Goal: Task Accomplishment & Management: Use online tool/utility

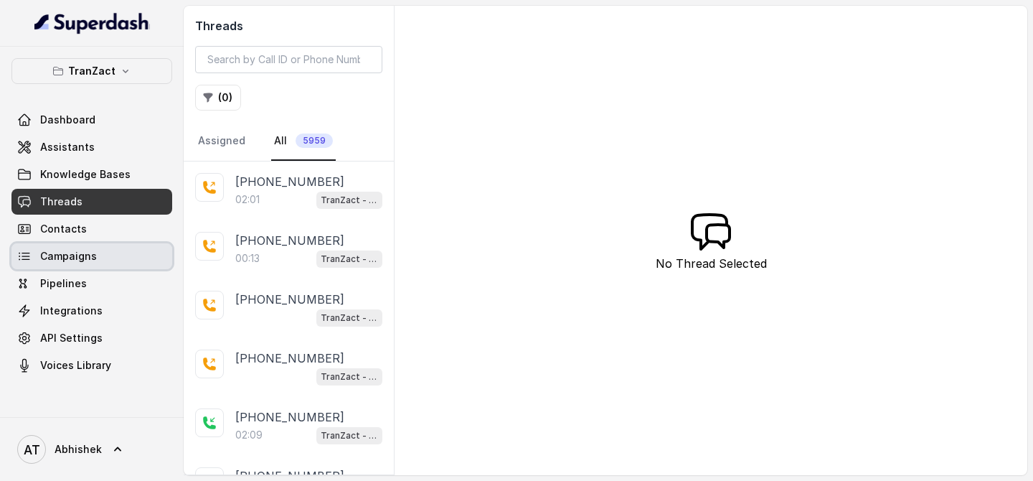
click at [75, 254] on span "Campaigns" at bounding box center [68, 256] width 57 height 14
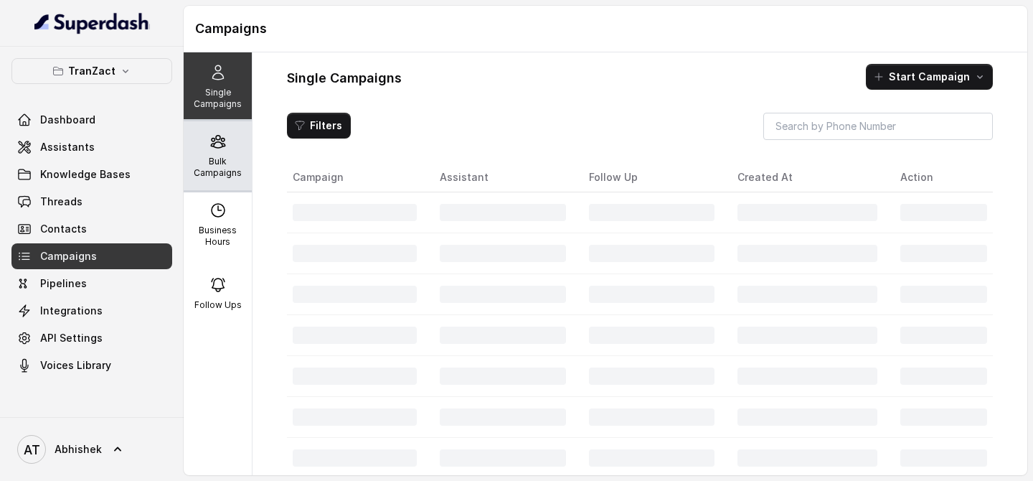
click at [220, 162] on p "Bulk Campaigns" at bounding box center [217, 167] width 57 height 23
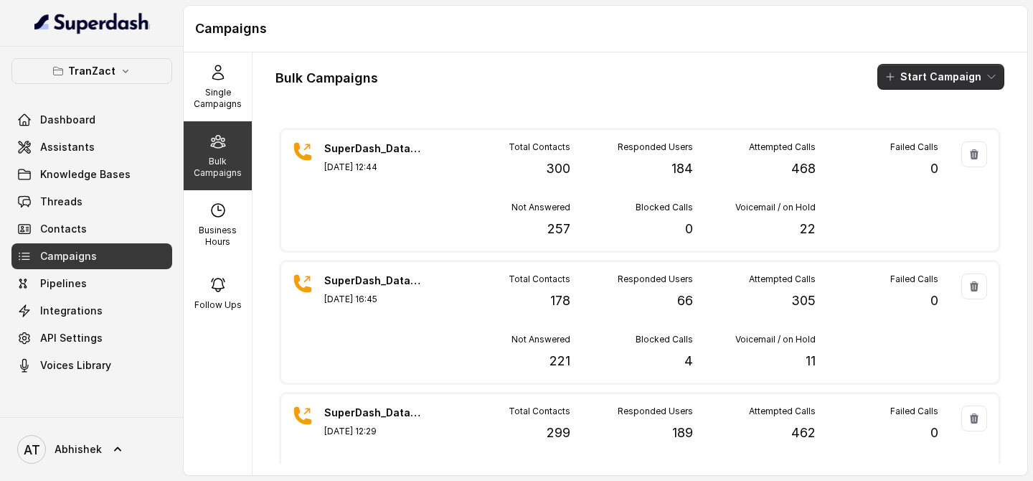
click at [908, 76] on button "Start Campaign" at bounding box center [940, 77] width 127 height 26
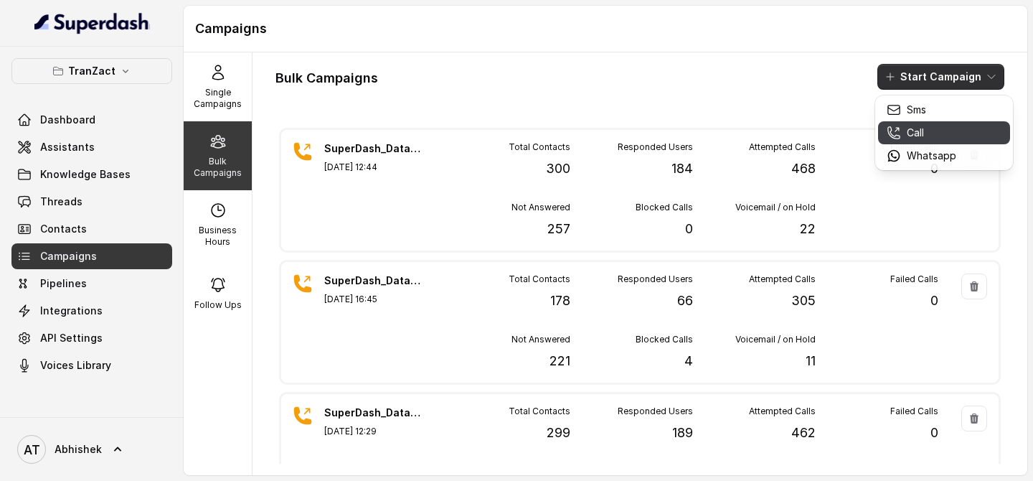
click at [930, 136] on div "Call" at bounding box center [922, 133] width 70 height 14
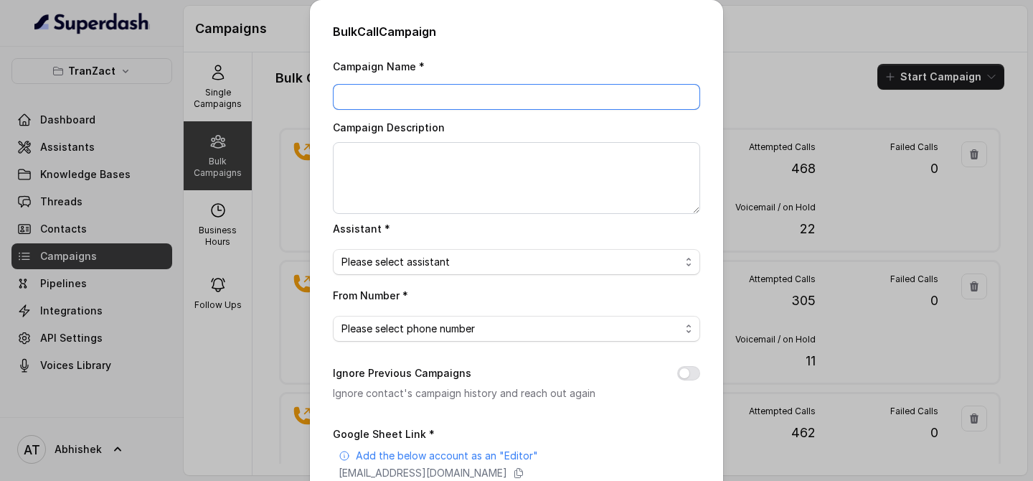
click at [416, 104] on input "Campaign Name *" at bounding box center [516, 97] width 367 height 26
paste input "SuperDash_Data6(2509)_19 August_MS"
type input "SuperDash_Data6(2509)_19 August_MS"
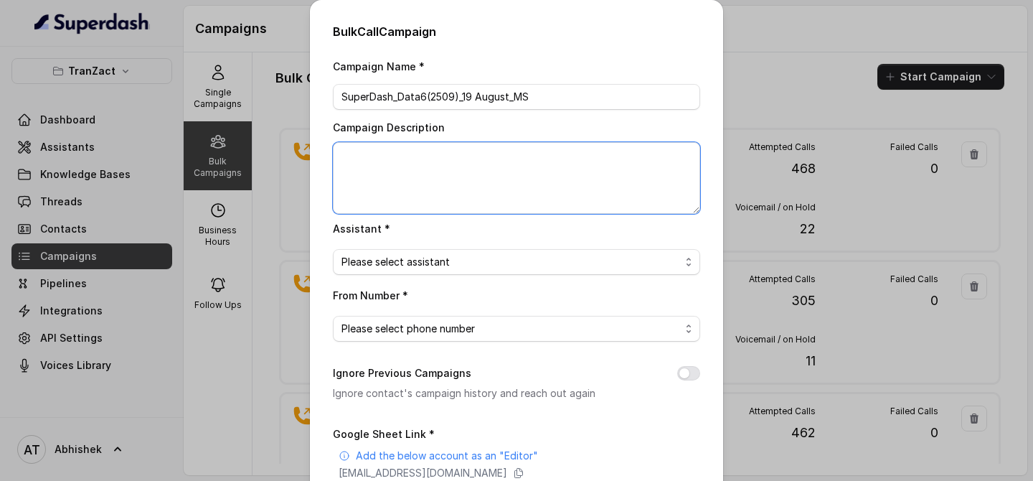
click at [397, 164] on textarea "Campaign Description" at bounding box center [516, 178] width 367 height 72
paste textarea "SuperDash_Data6(2509)_19 August_MS"
type textarea "SuperDash_Data6(2509)_19 August_MS"
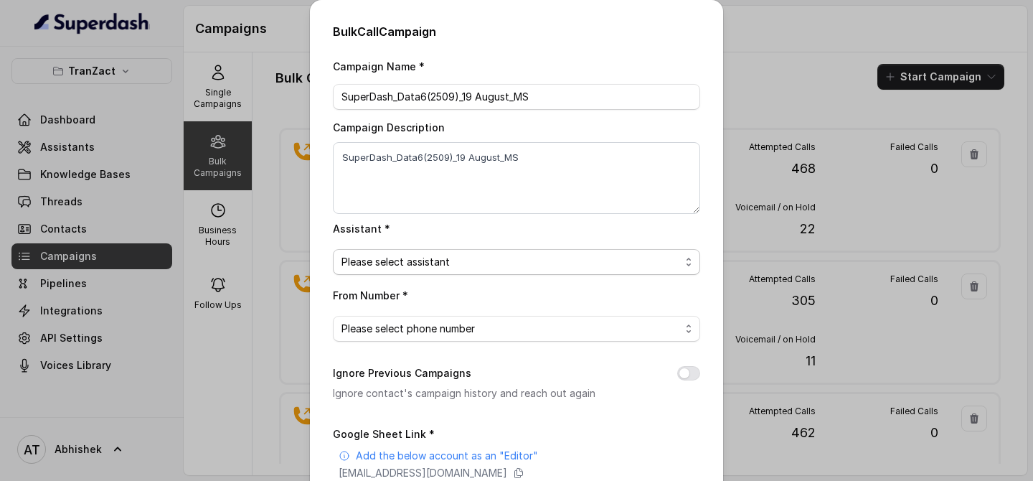
click at [397, 263] on span "Please select assistant" at bounding box center [510, 261] width 339 height 17
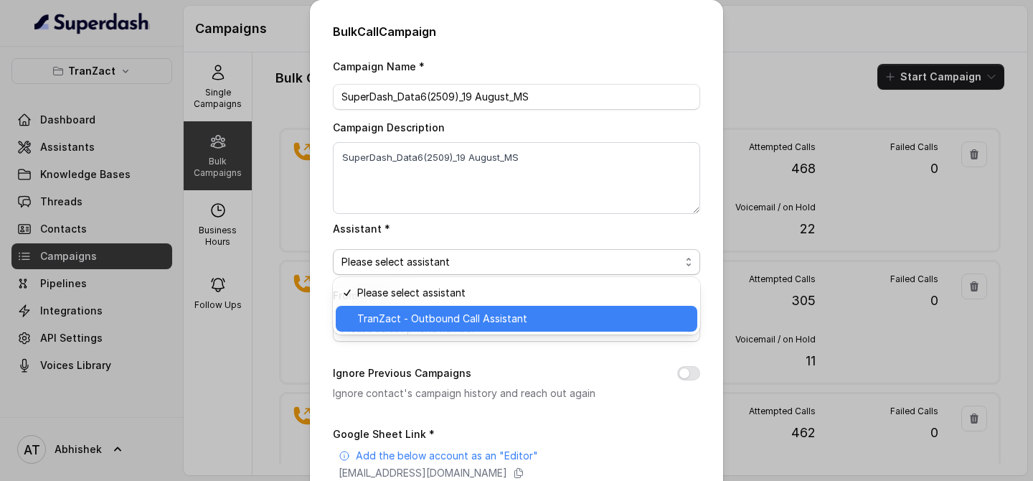
click at [430, 315] on span "TranZact - Outbound Call Assistant" at bounding box center [522, 318] width 331 height 17
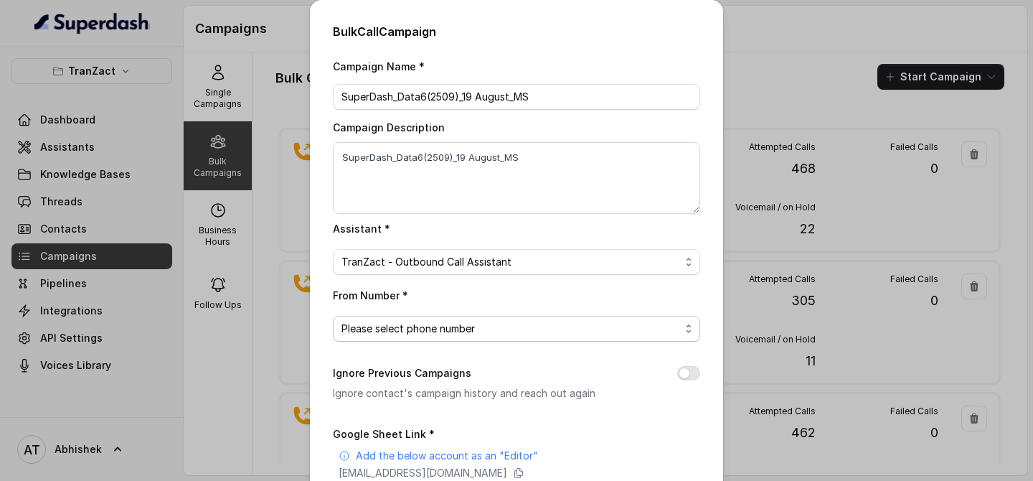
click at [408, 321] on span "Please select phone number" at bounding box center [510, 328] width 339 height 17
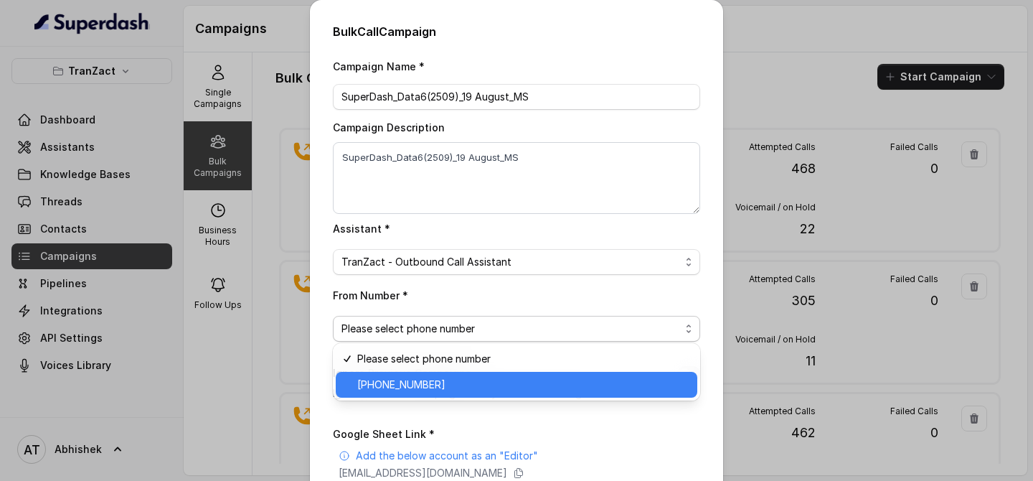
click at [420, 392] on span "+918035737537" at bounding box center [522, 384] width 331 height 17
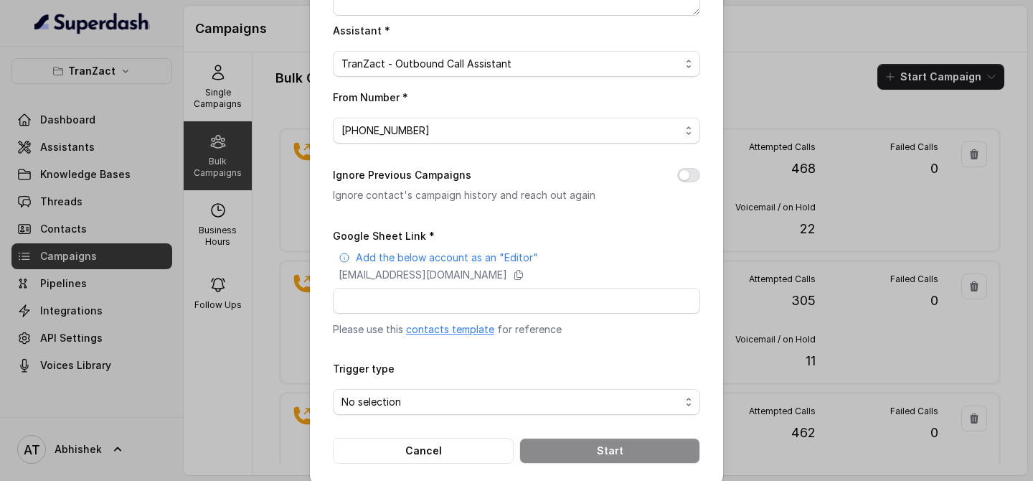
scroll to position [213, 0]
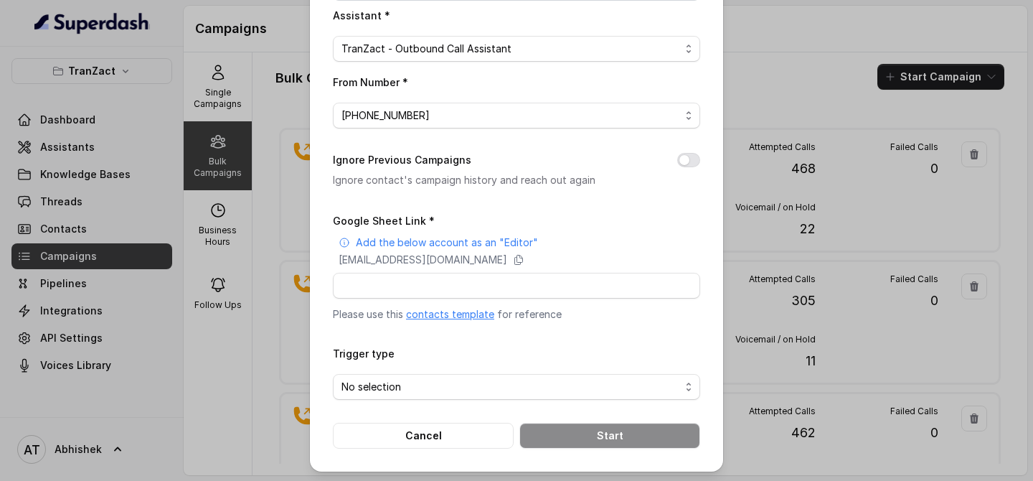
click at [397, 267] on div "Google Sheet Link * Add the below account as an "Editor" superdash@superdash-38…" at bounding box center [516, 267] width 367 height 110
click at [397, 273] on input "Google Sheet Link *" at bounding box center [516, 286] width 367 height 26
paste input "https://docs.google.com/spreadsheets/d/1D5jqCnt8XW_5ke-bumbzpPx_52PfEhlEhw2l4kj…"
type input "https://docs.google.com/spreadsheets/d/1D5jqCnt8XW_5ke-bumbzpPx_52PfEhlEhw2l4kj…"
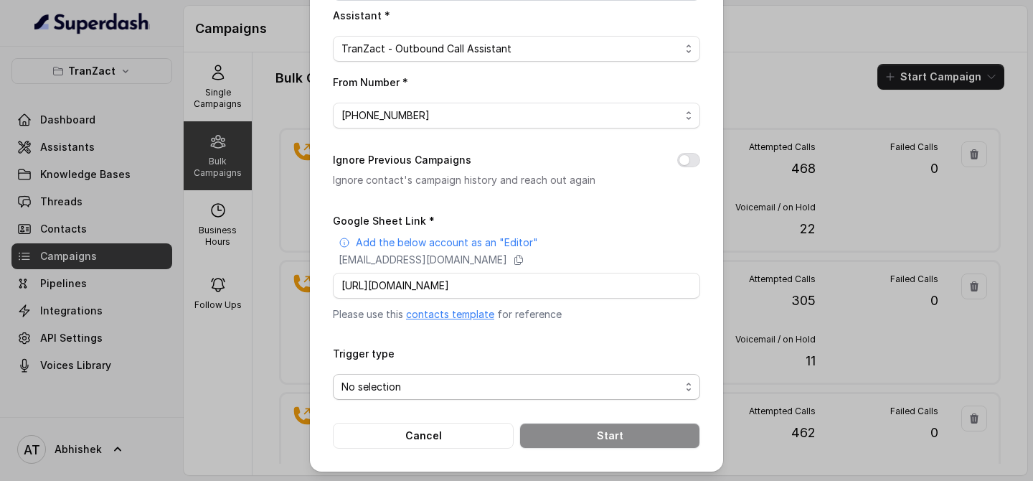
click at [402, 388] on span "No selection" at bounding box center [510, 386] width 339 height 17
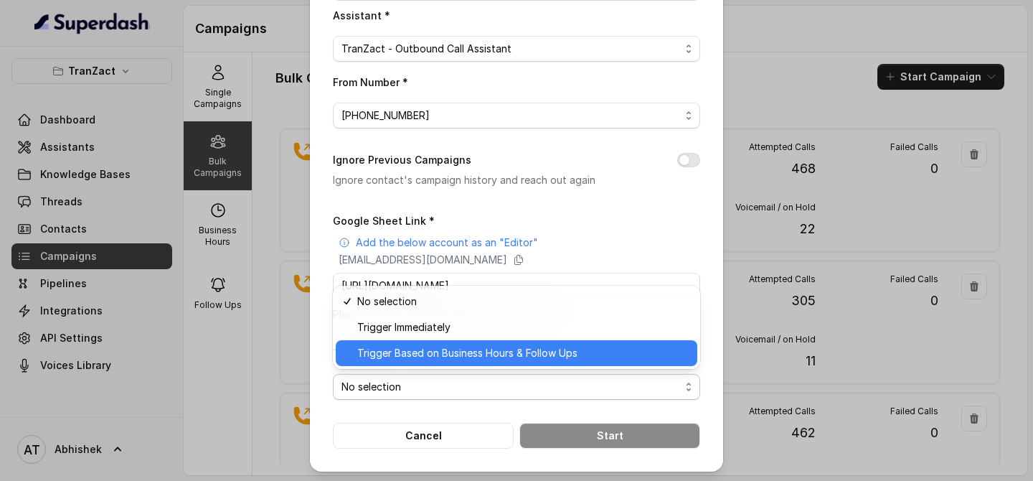
click at [430, 347] on span "Trigger Based on Business Hours & Follow Ups" at bounding box center [522, 352] width 331 height 17
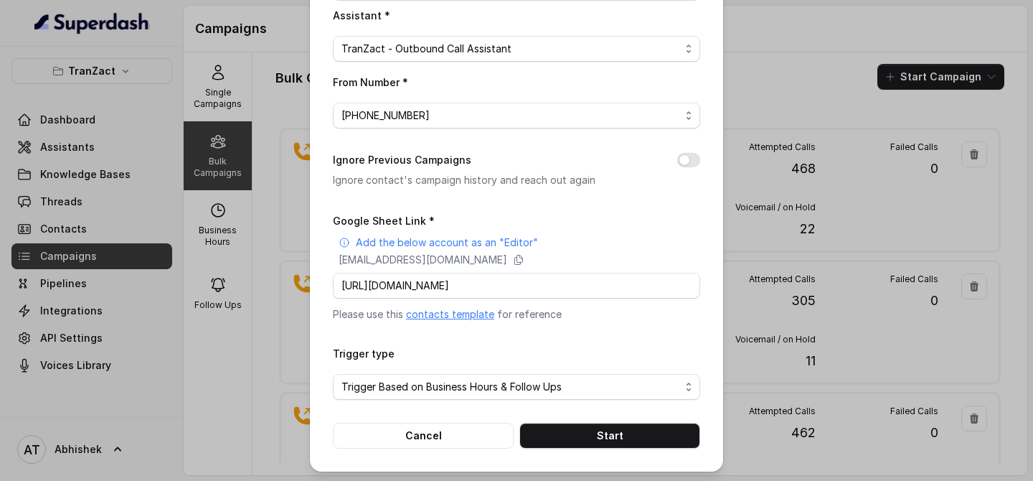
click at [327, 330] on div "Bulk Call Campaign Campaign Name * SuperDash_Data6(2509)_19 August_MS Campaign …" at bounding box center [516, 129] width 413 height 684
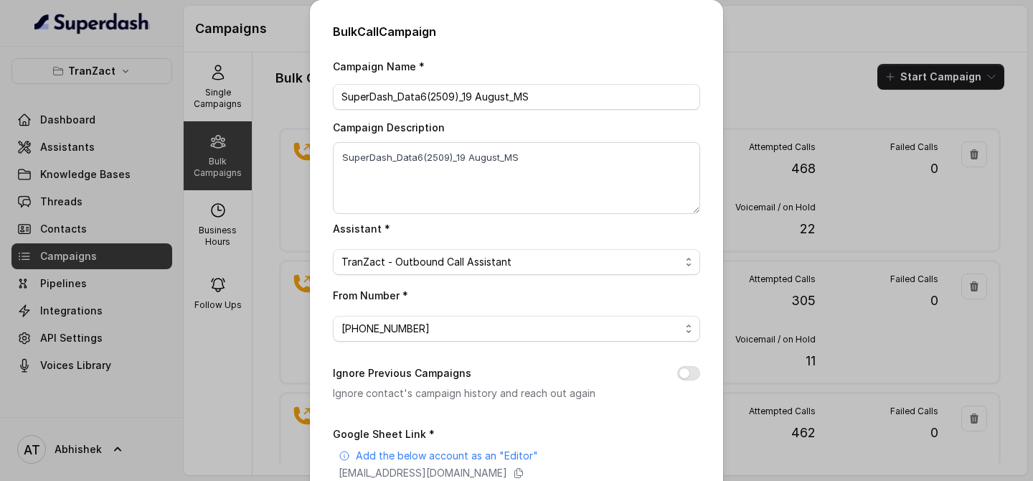
scroll to position [213, 0]
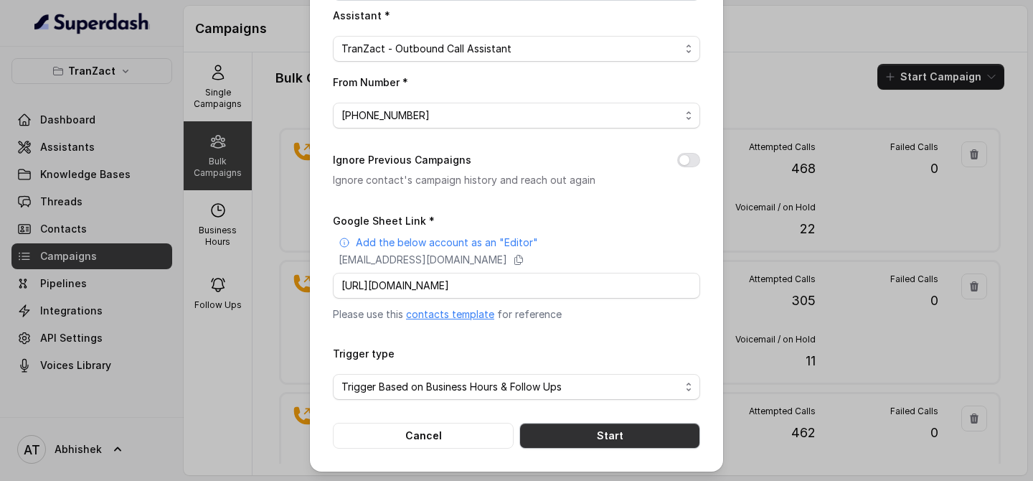
click at [598, 438] on button "Start" at bounding box center [609, 436] width 181 height 26
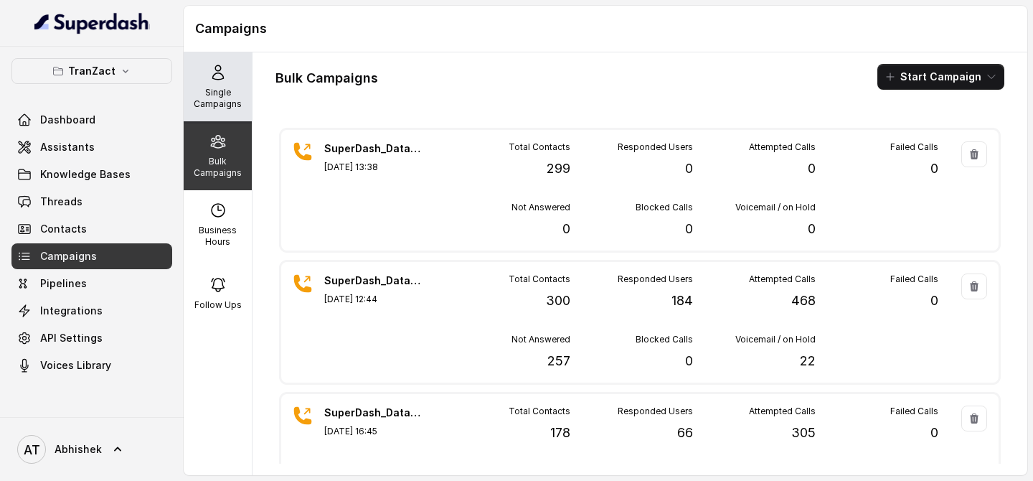
click at [224, 95] on p "Single Campaigns" at bounding box center [217, 98] width 57 height 23
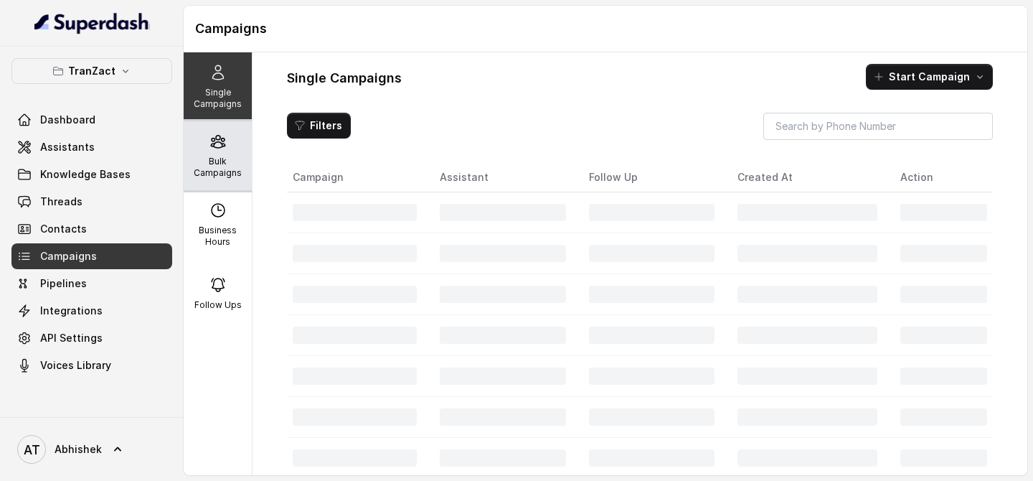
click at [223, 146] on icon at bounding box center [218, 142] width 14 height 12
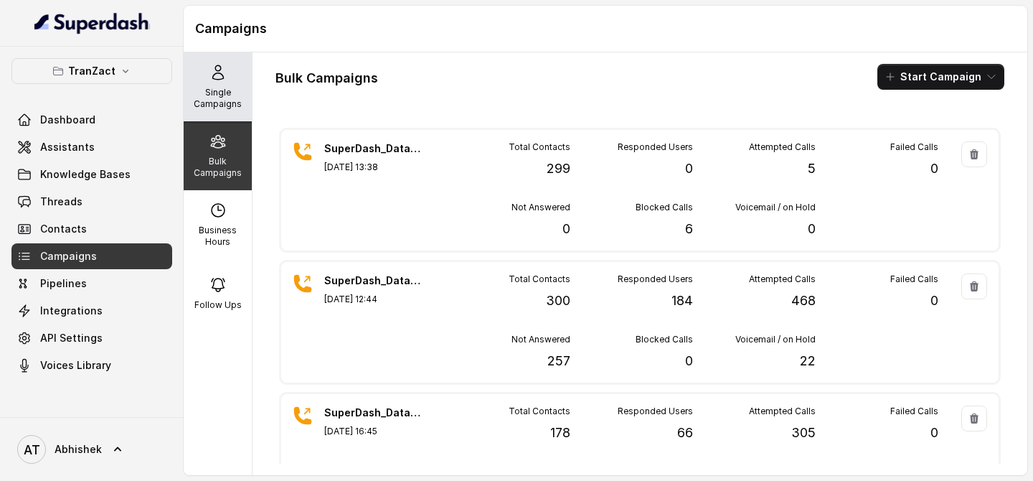
click at [212, 98] on p "Single Campaigns" at bounding box center [217, 98] width 57 height 23
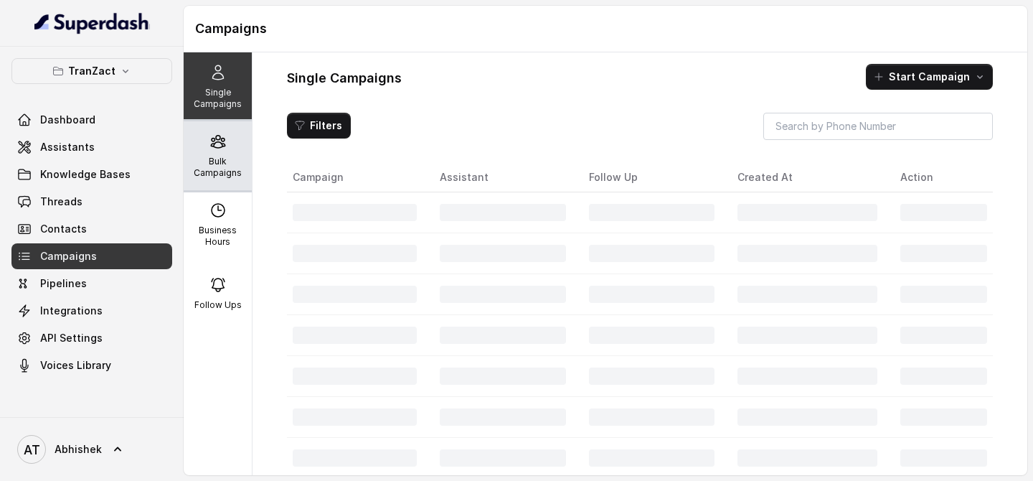
click at [238, 159] on p "Bulk Campaigns" at bounding box center [217, 167] width 57 height 23
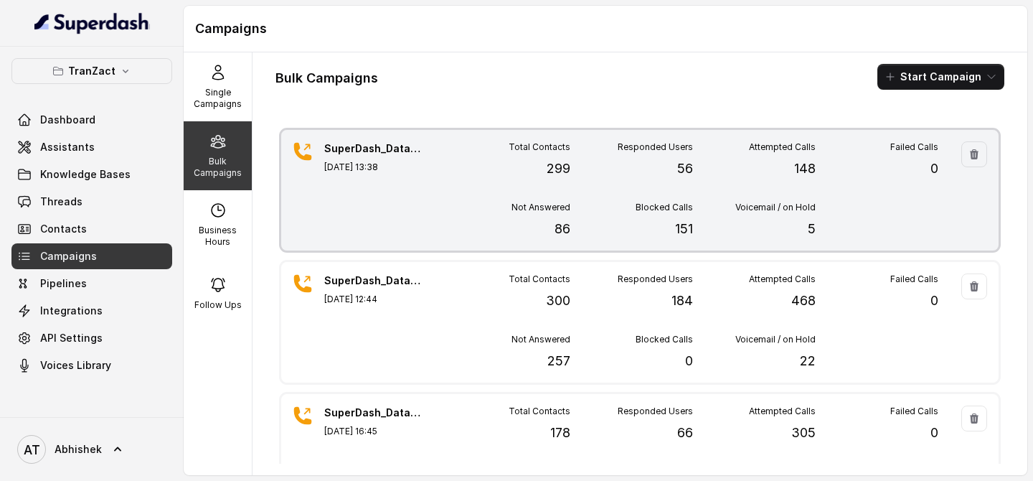
click at [485, 163] on div "Total Contacts 299" at bounding box center [509, 159] width 123 height 37
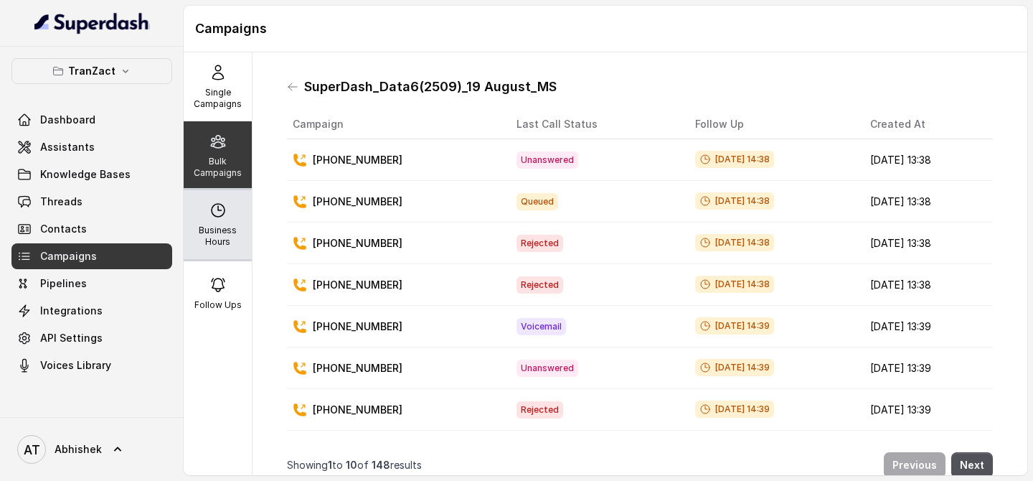
click at [217, 211] on icon at bounding box center [217, 210] width 17 height 17
select select "Asia/Calcutta"
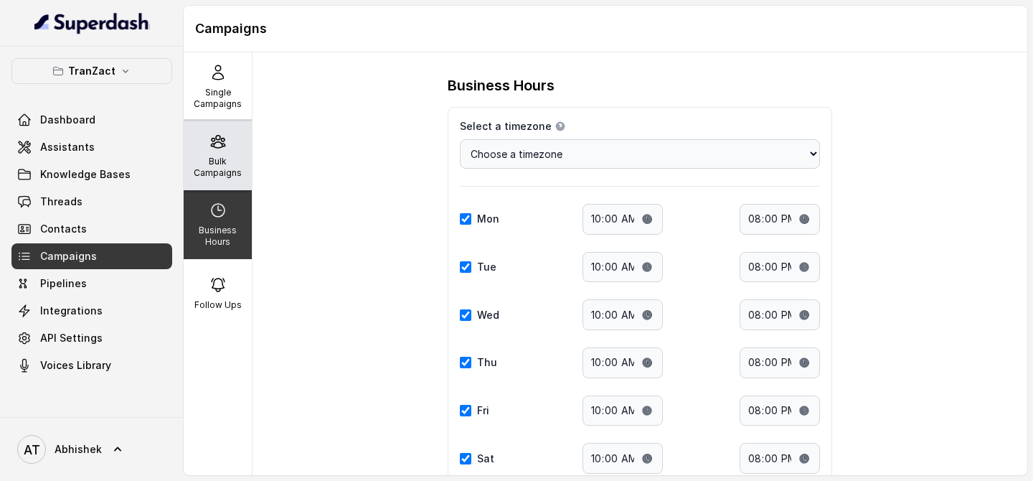
click at [213, 171] on p "Bulk Campaigns" at bounding box center [217, 167] width 57 height 23
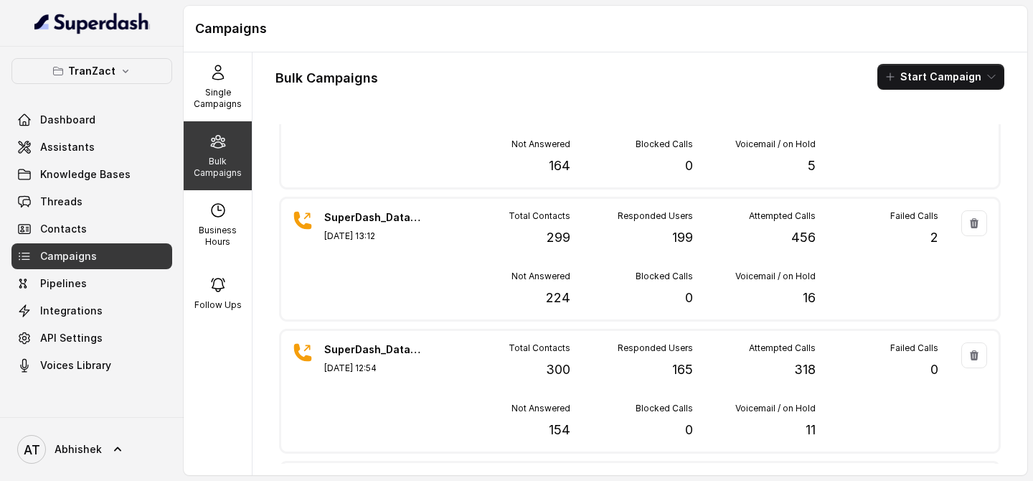
scroll to position [0, 0]
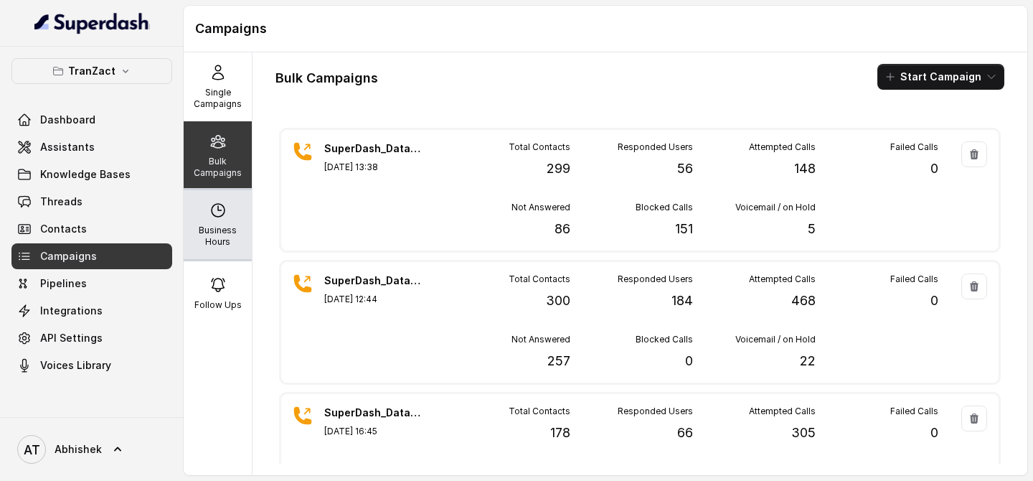
click at [220, 241] on p "Business Hours" at bounding box center [217, 236] width 57 height 23
select select "Asia/Calcutta"
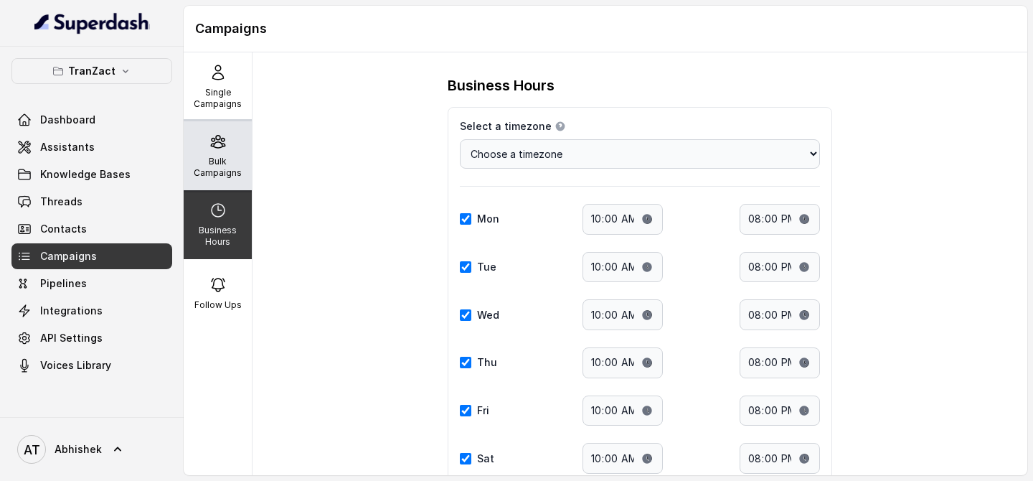
click at [222, 149] on icon at bounding box center [217, 141] width 17 height 17
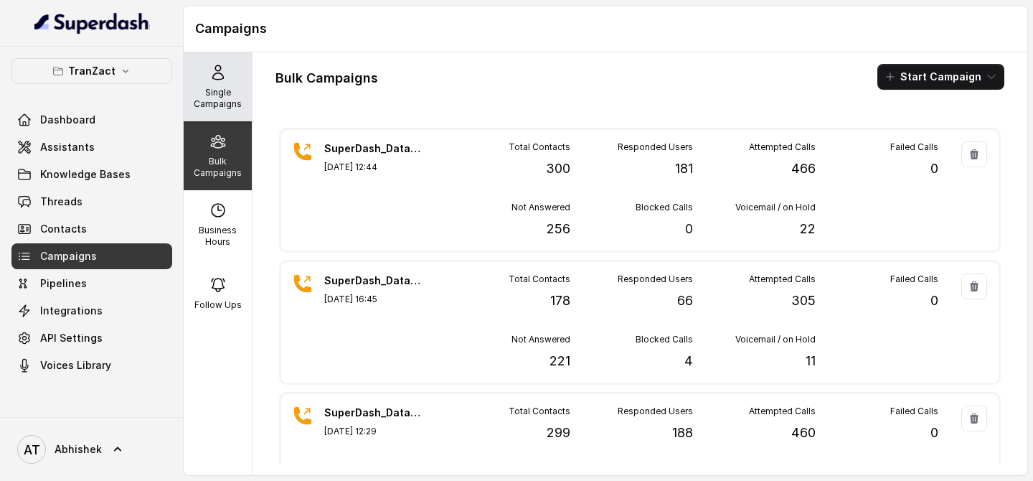
scroll to position [2578, 0]
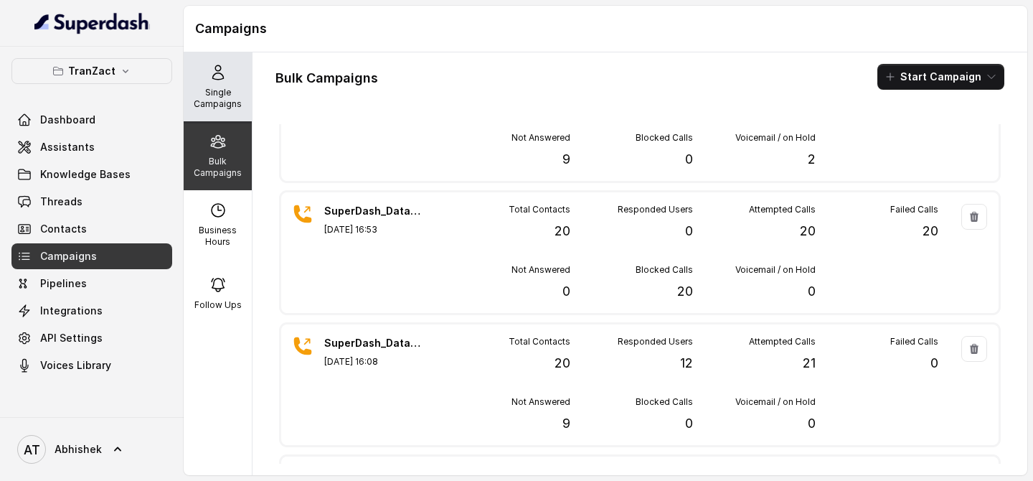
click at [230, 100] on p "Single Campaigns" at bounding box center [217, 98] width 57 height 23
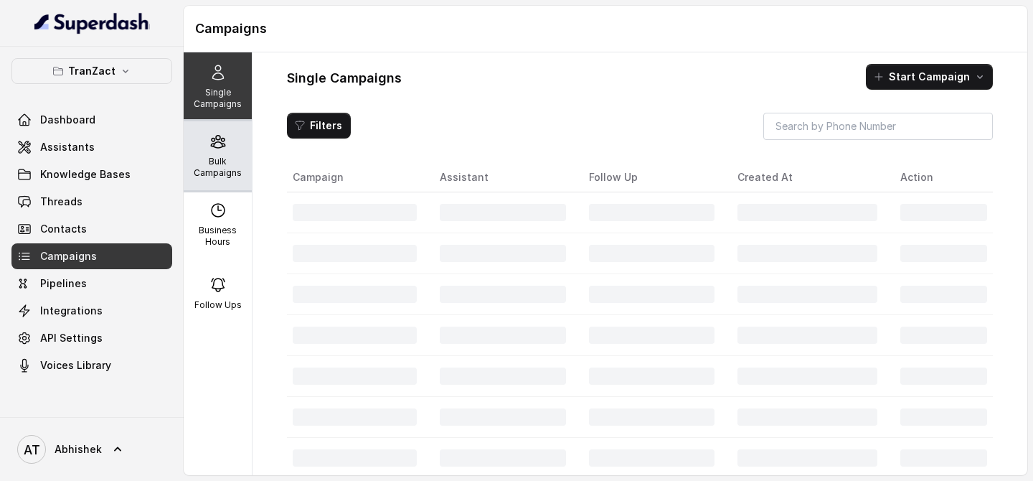
click at [218, 149] on icon at bounding box center [217, 141] width 17 height 17
